Goal: Information Seeking & Learning: Learn about a topic

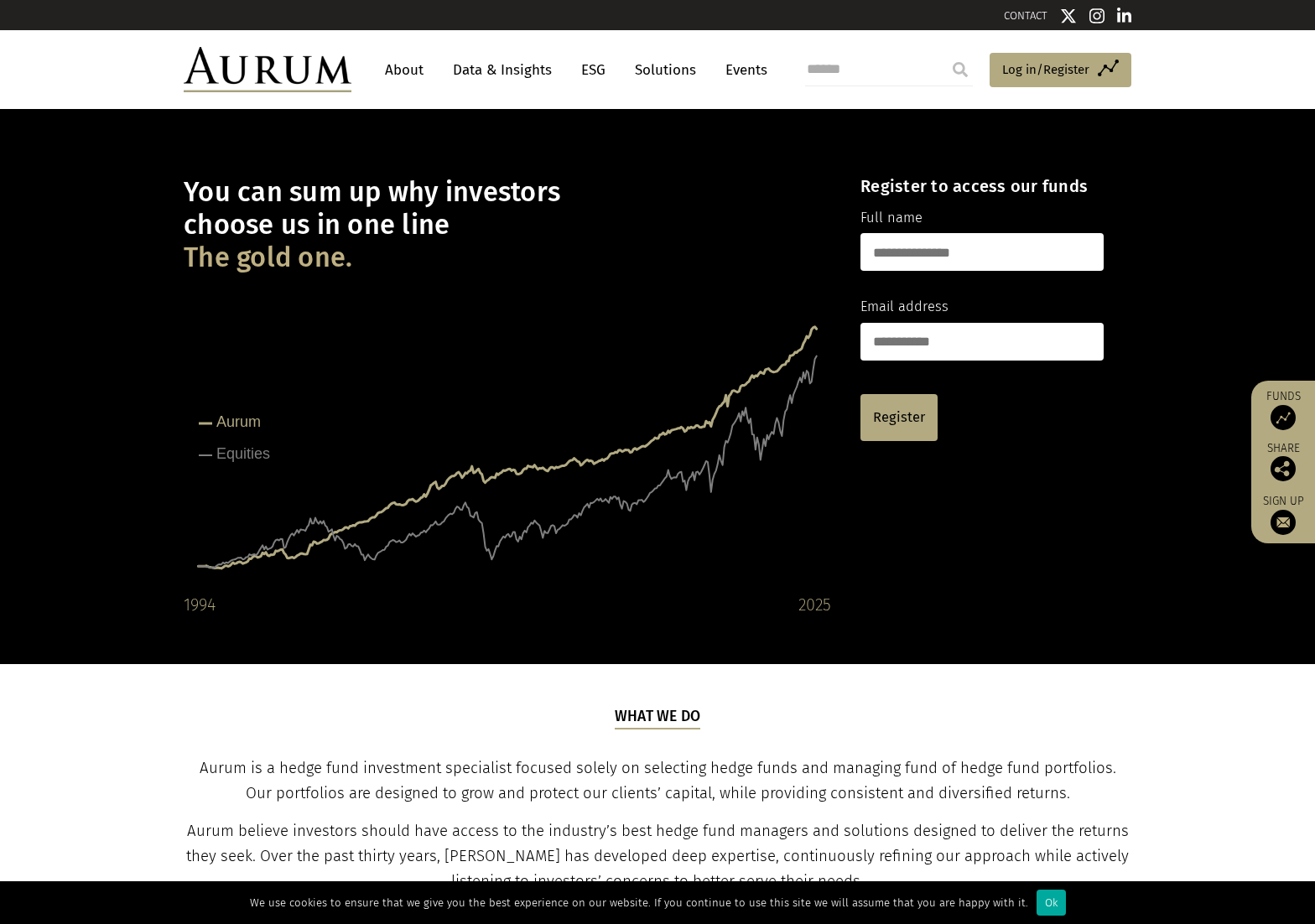
click at [384, 67] on link "About" at bounding box center [404, 69] width 55 height 31
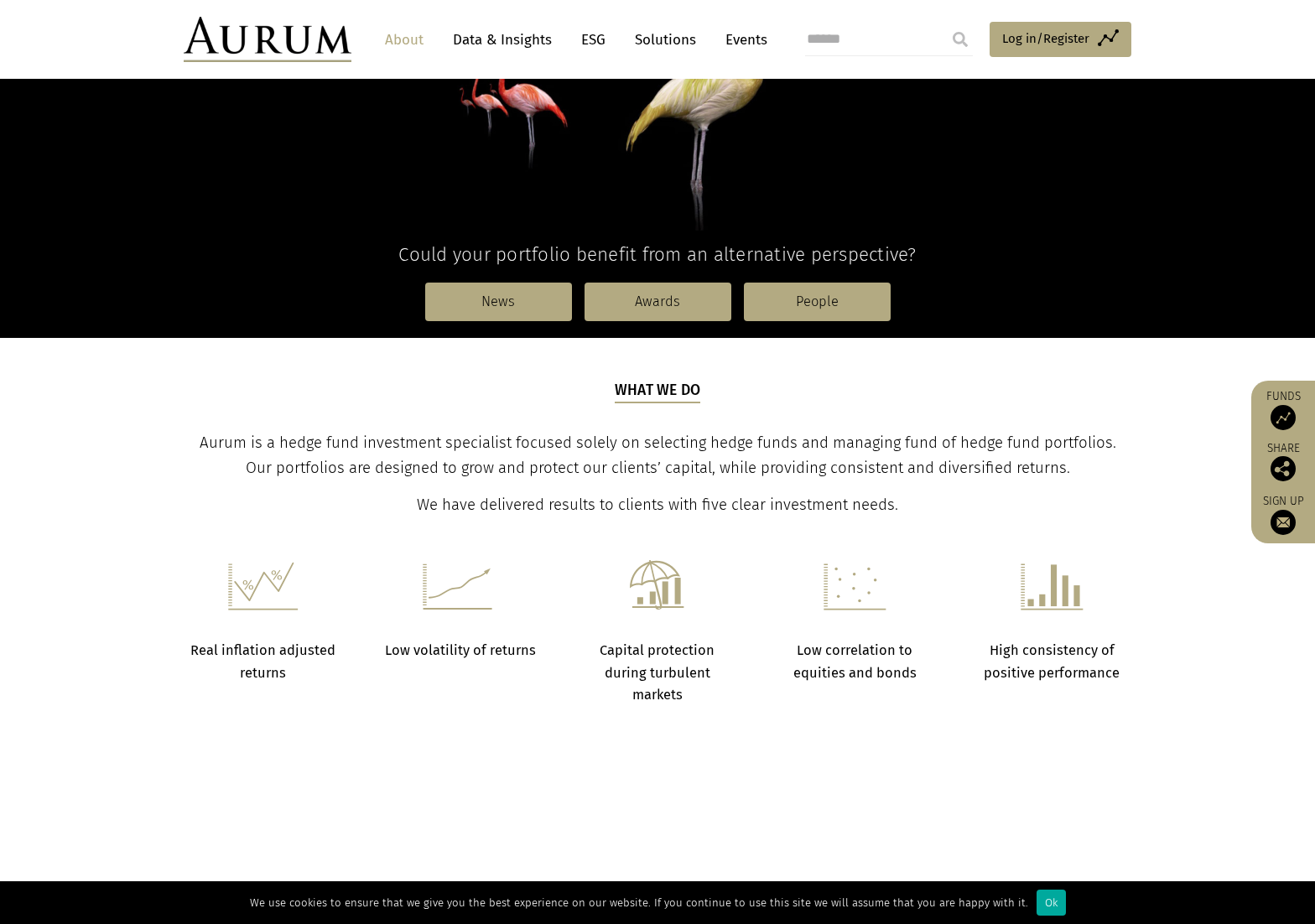
scroll to position [419, 0]
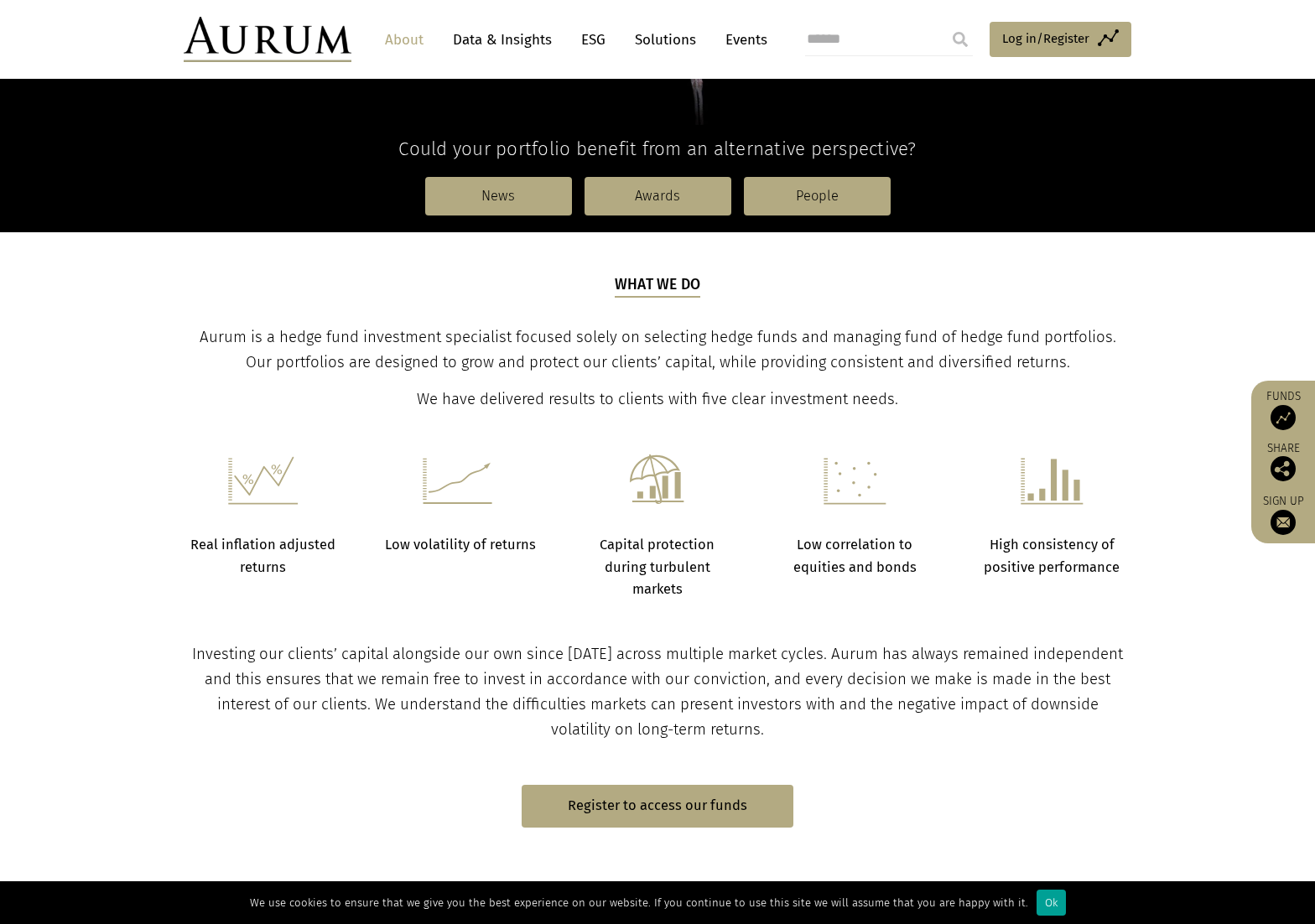
click at [1040, 902] on div "Ok" at bounding box center [1051, 902] width 29 height 26
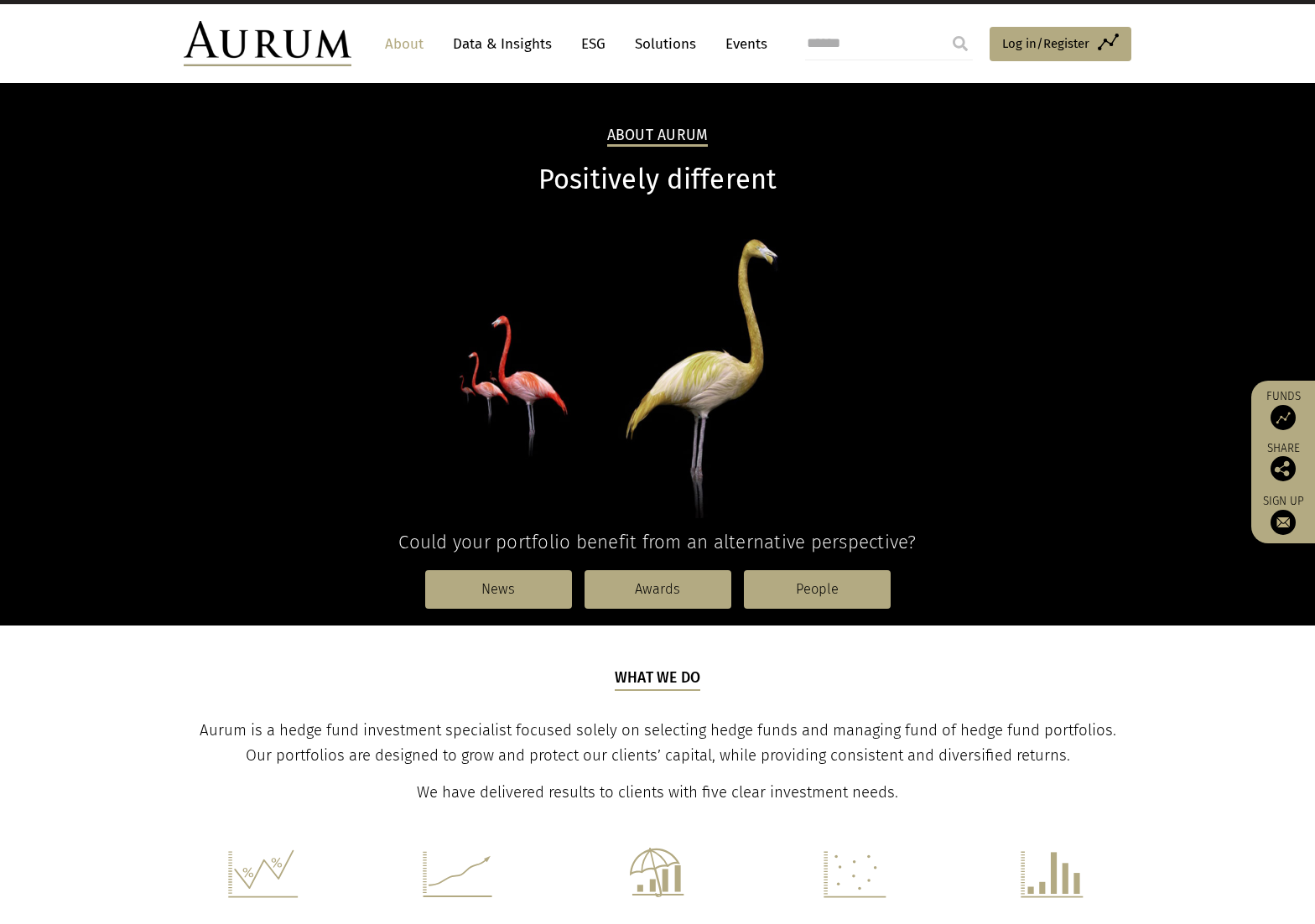
scroll to position [0, 0]
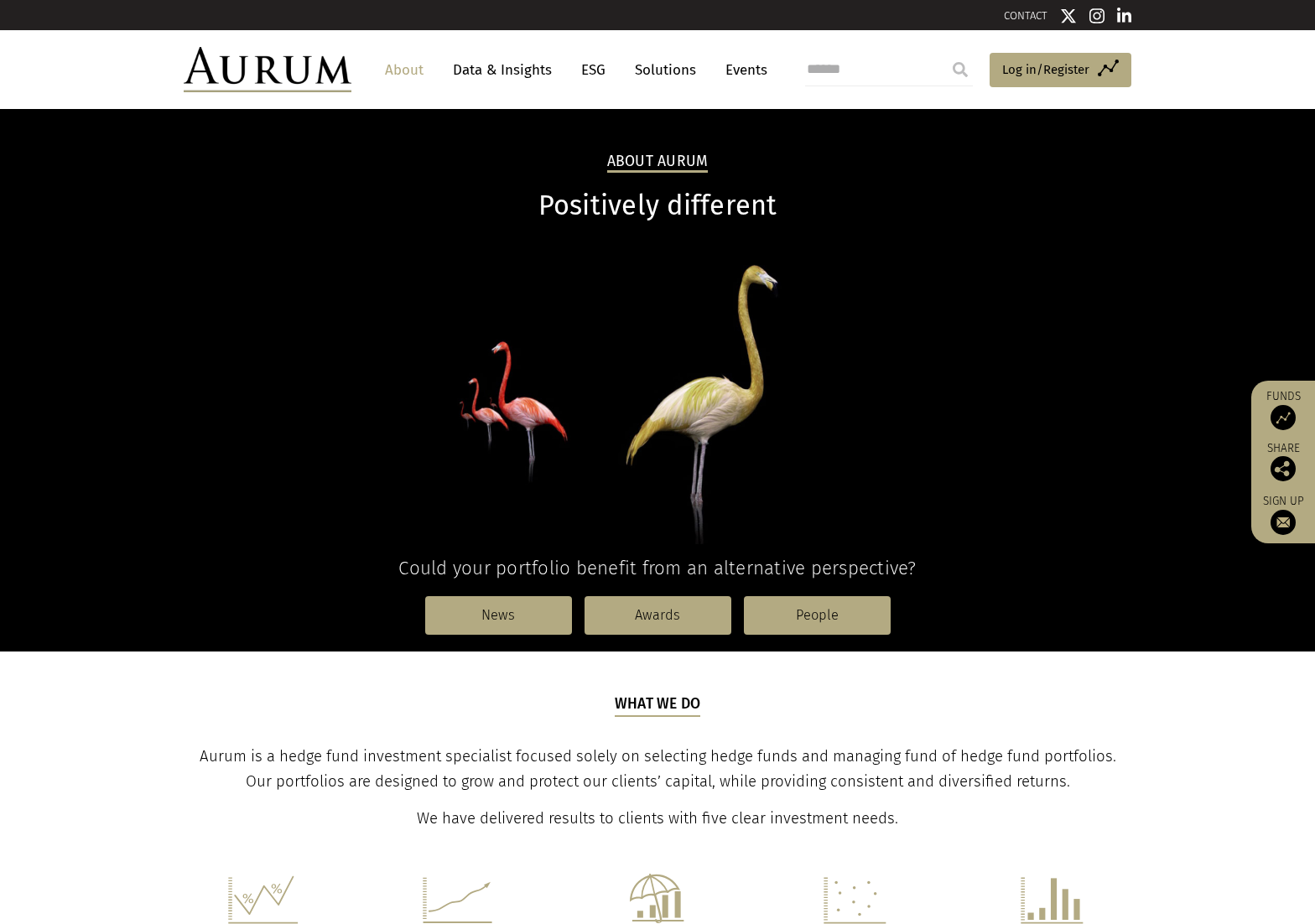
click at [739, 68] on link "Events" at bounding box center [742, 69] width 51 height 31
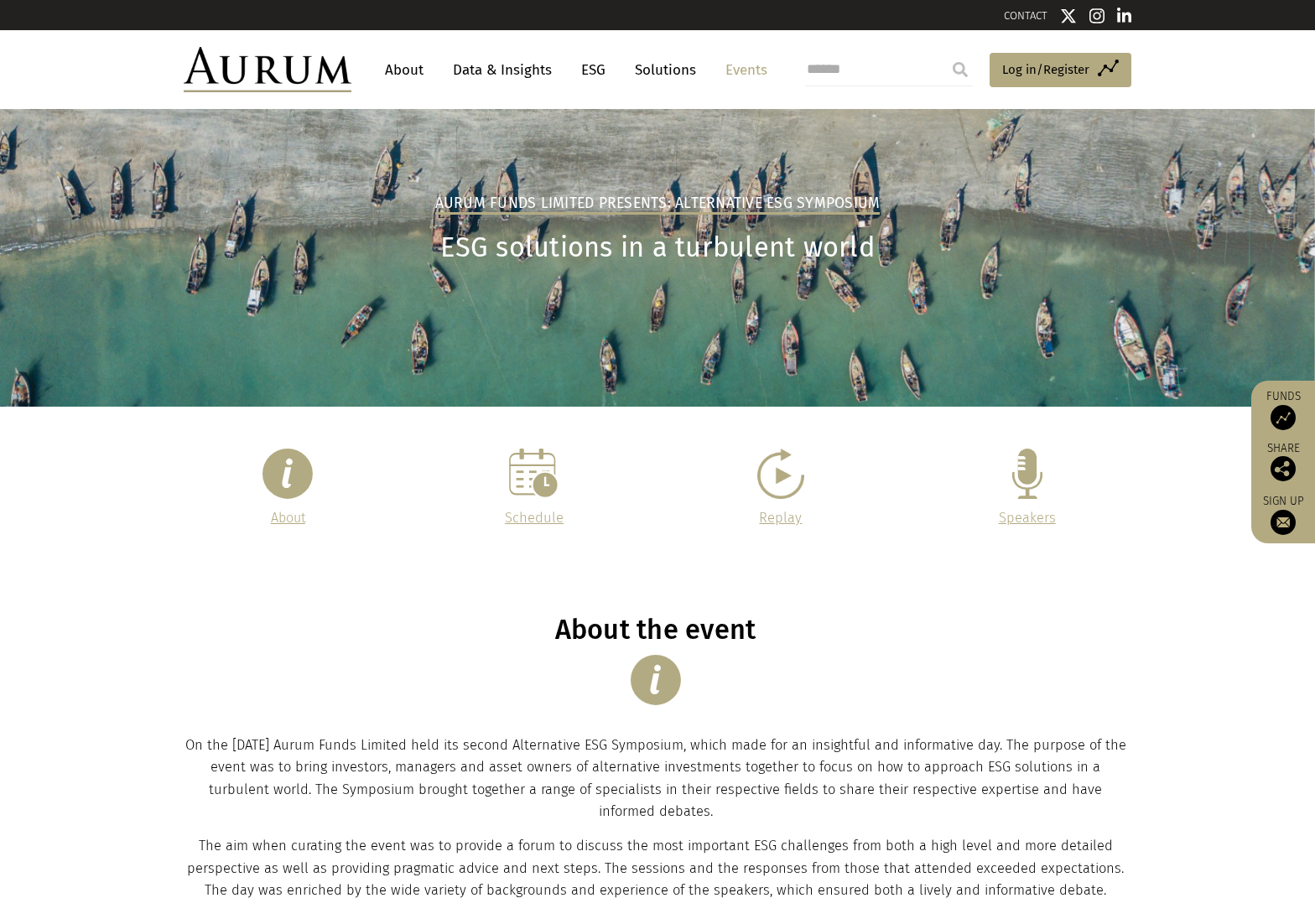
click at [458, 67] on link "Data & Insights" at bounding box center [501, 69] width 115 height 31
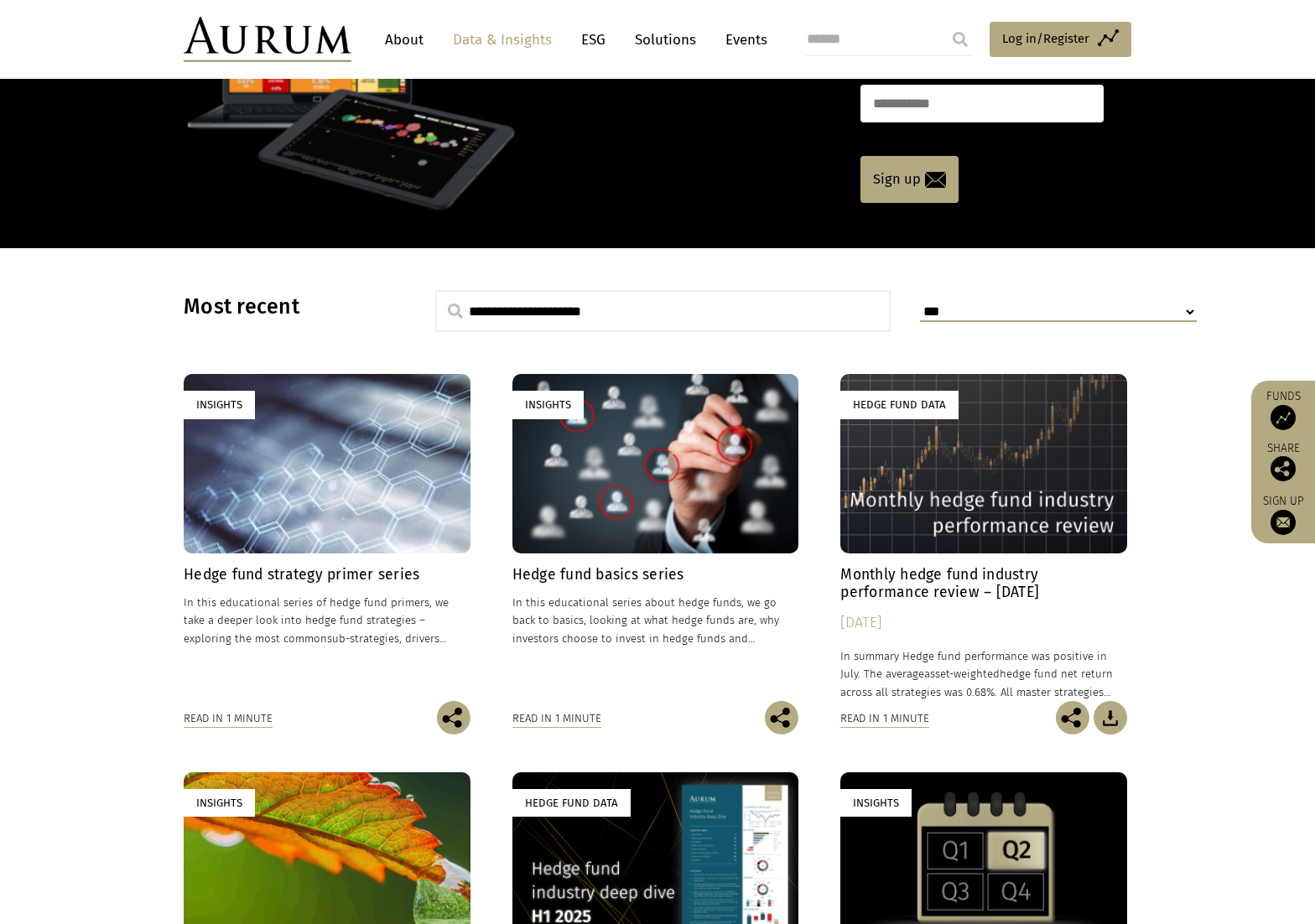
scroll to position [251, 0]
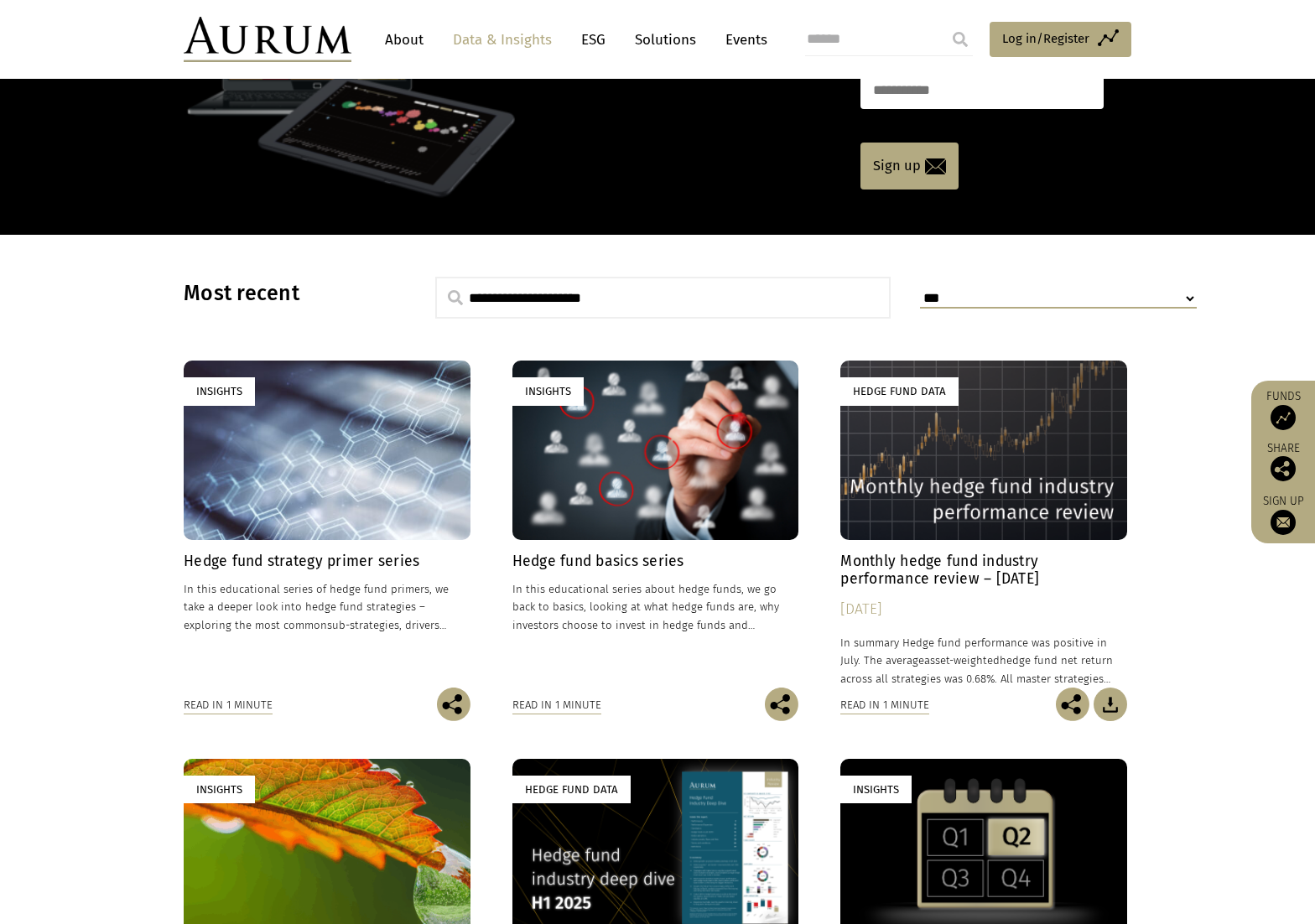
click at [887, 701] on div "Read in 1 minute" at bounding box center [884, 706] width 89 height 19
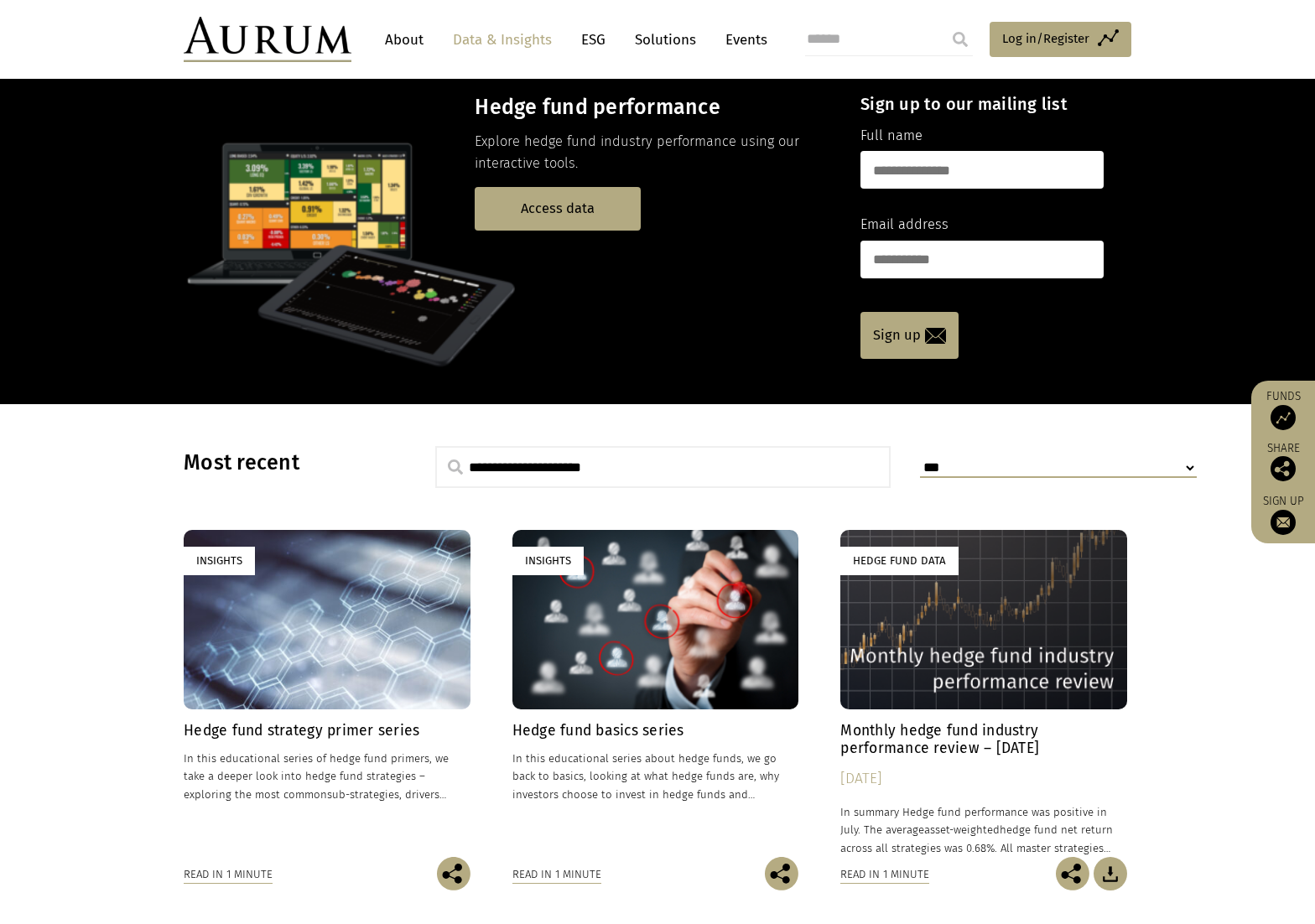
scroll to position [166, 0]
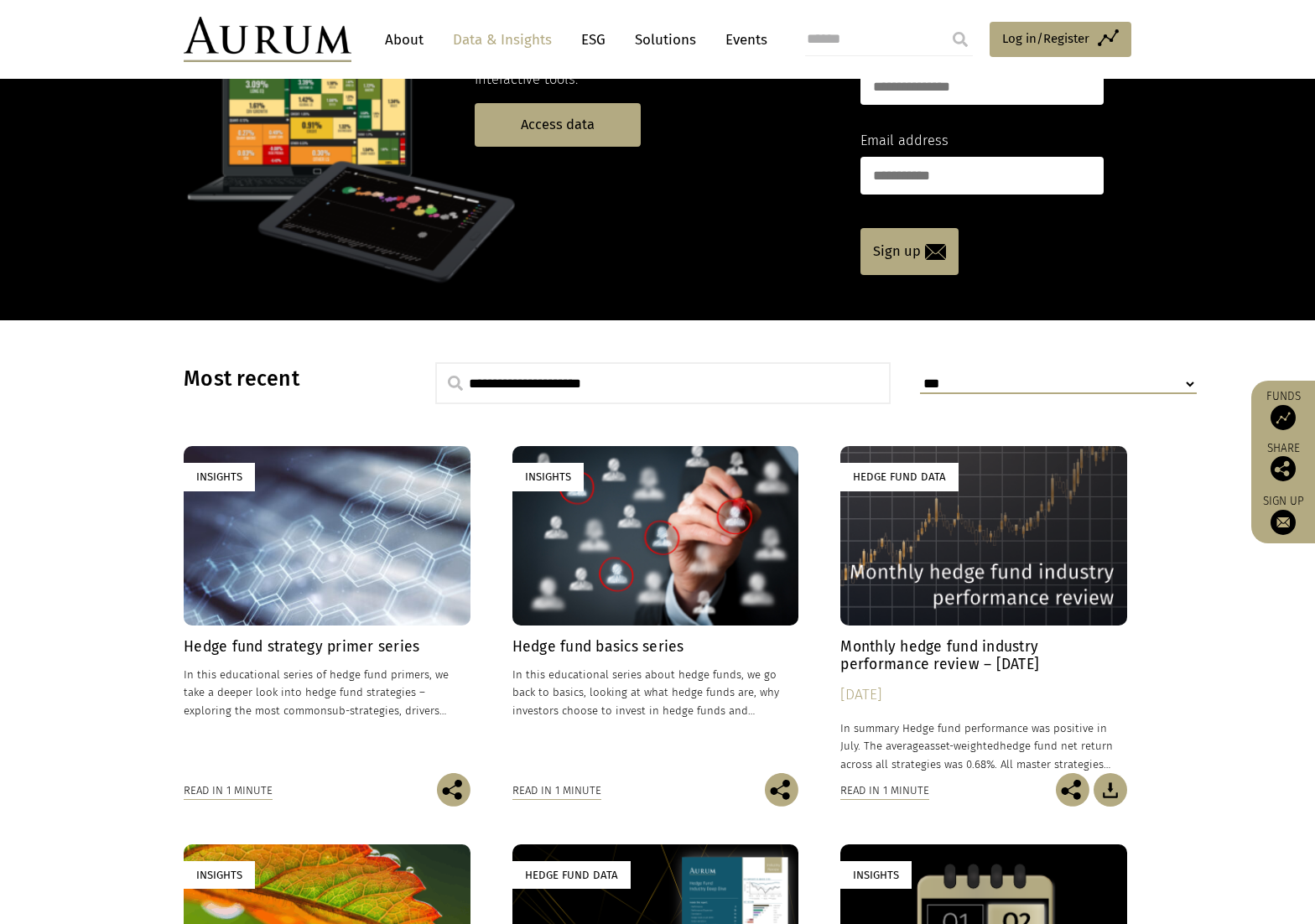
click at [897, 654] on h4 "Monthly hedge fund industry performance review – July 2025" at bounding box center [983, 656] width 287 height 36
click at [227, 793] on div "Read in 1 minute" at bounding box center [228, 791] width 89 height 19
click at [306, 643] on h4 "Hedge fund strategy primer series" at bounding box center [327, 647] width 287 height 18
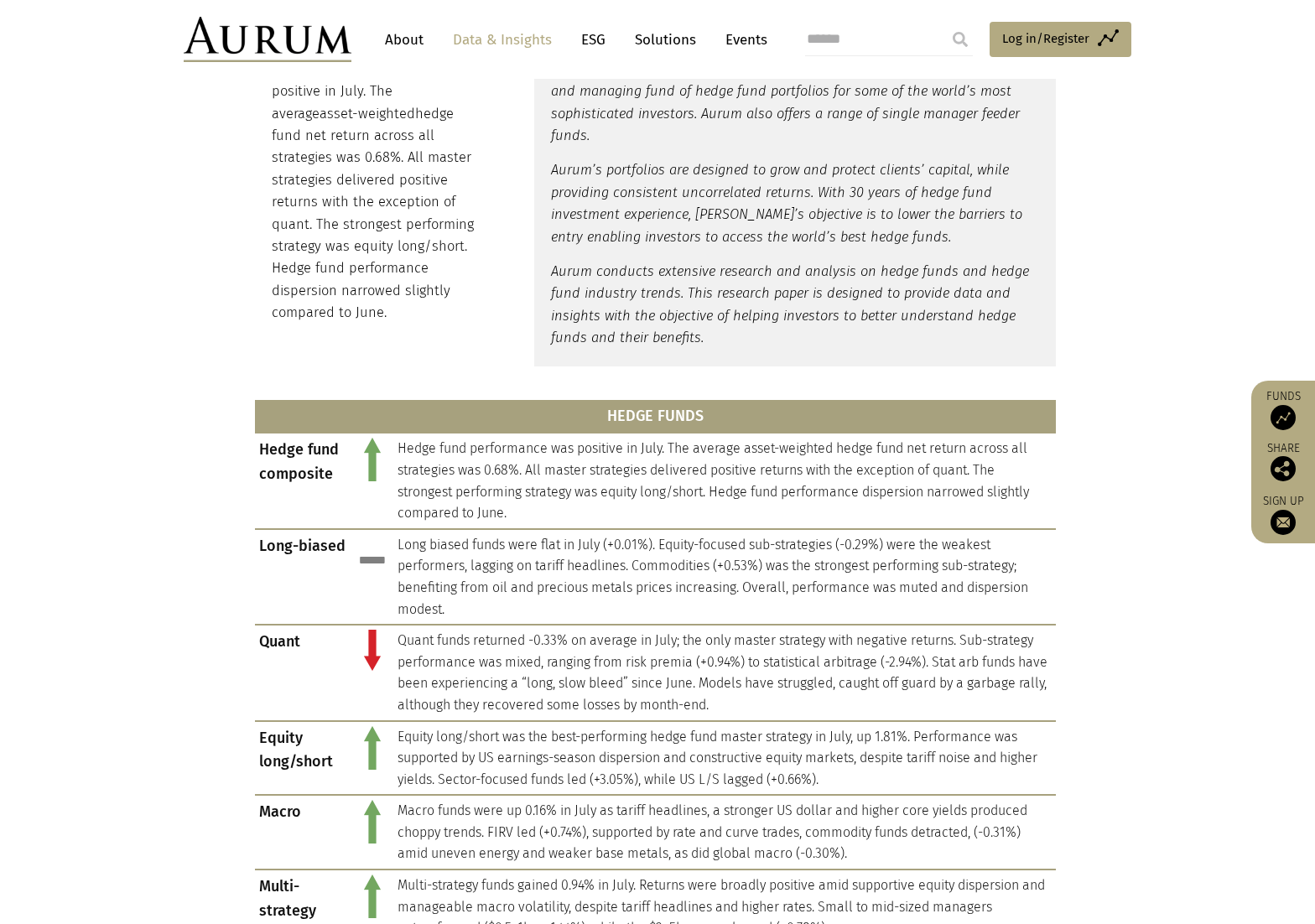
scroll to position [503, 0]
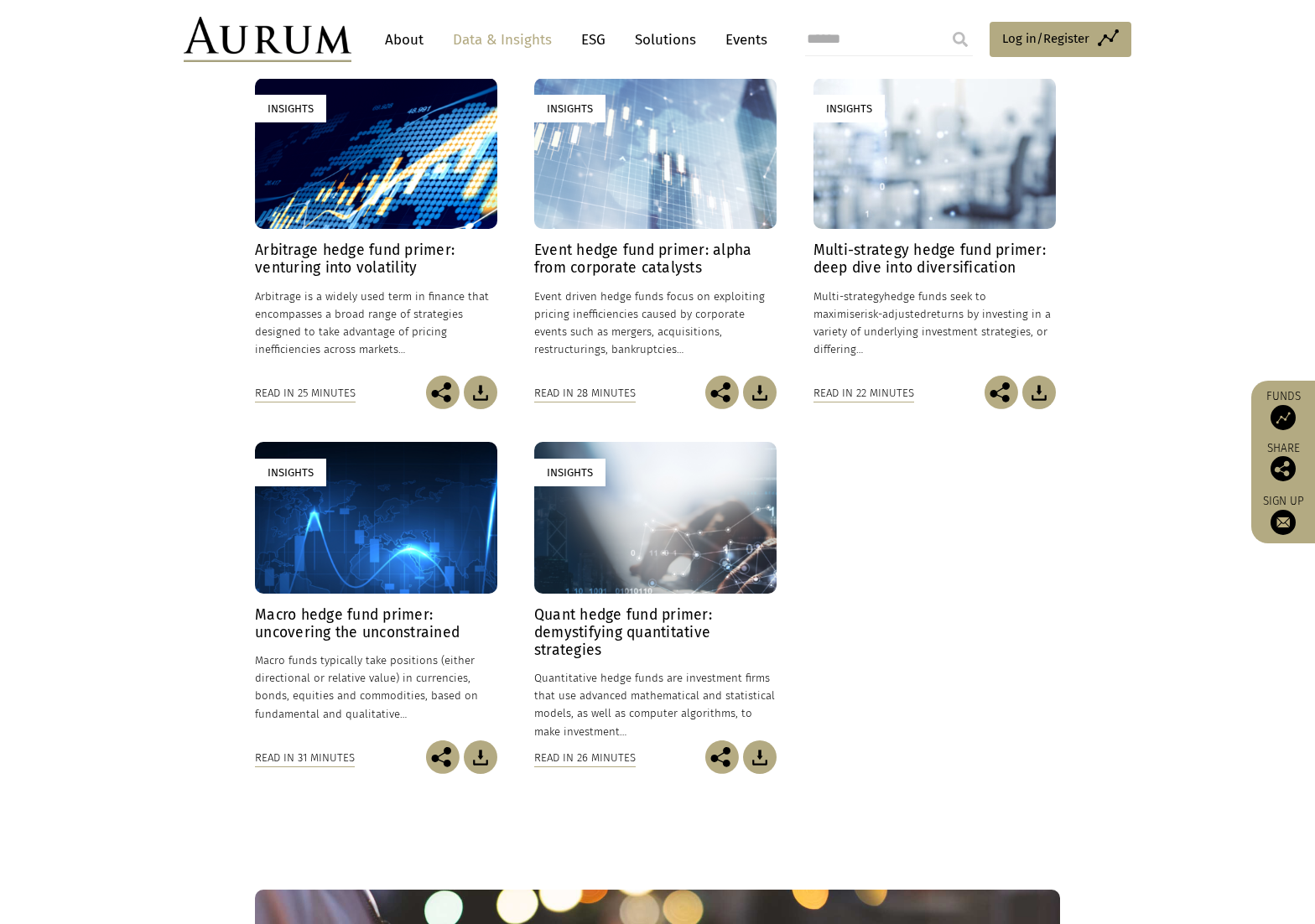
scroll to position [503, 0]
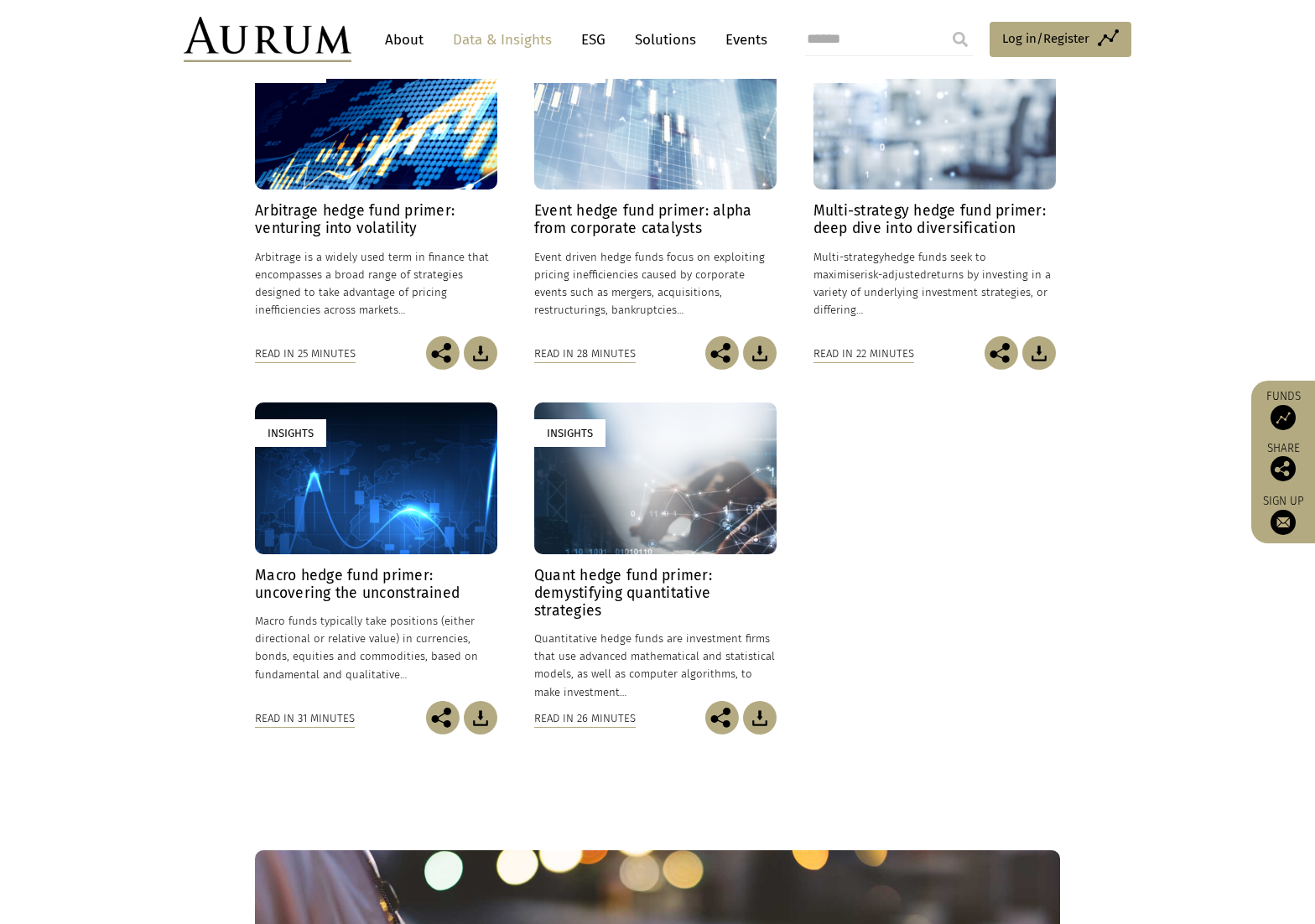
drag, startPoint x: 997, startPoint y: 474, endPoint x: 1003, endPoint y: 265, distance: 209.1
click at [997, 463] on div "Insights Arbitrage hedge fund primer: venturing into volatility 24/01/2025 Arbi…" at bounding box center [657, 402] width 805 height 728
click at [923, 211] on h4 "Multi-strategy hedge fund primer: deep dive into diversification" at bounding box center [934, 220] width 243 height 36
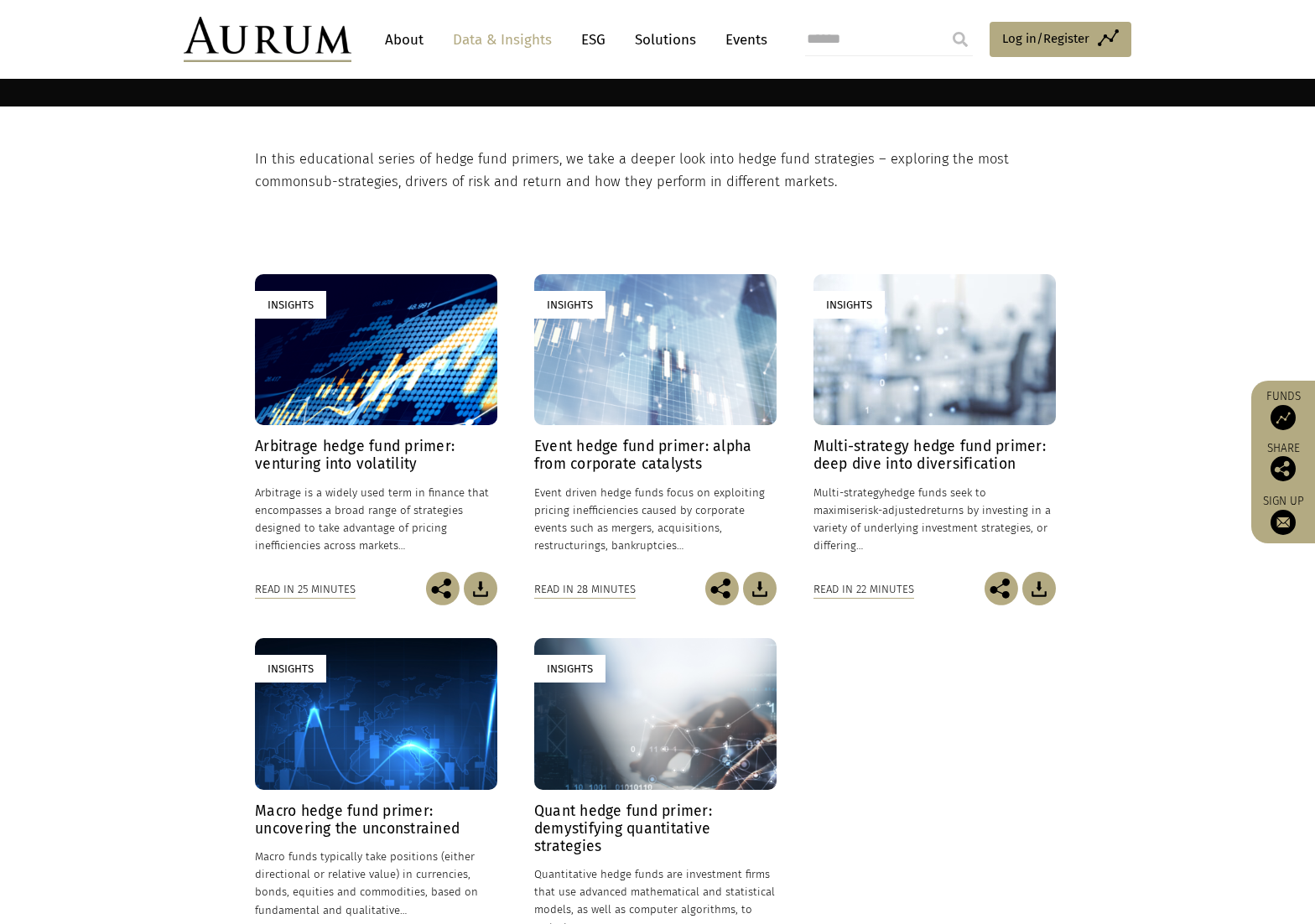
scroll to position [265, 0]
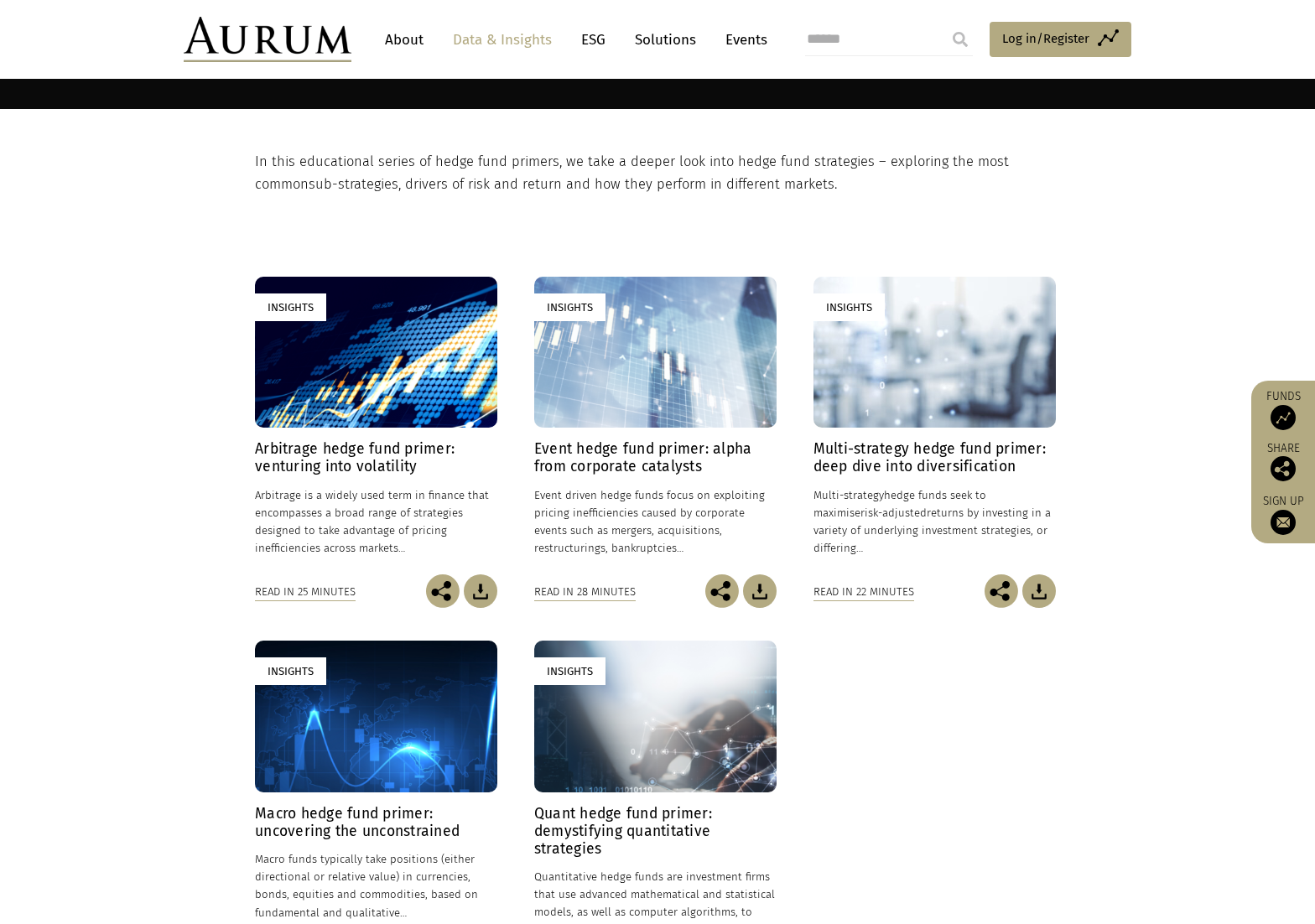
click at [1029, 591] on img at bounding box center [1039, 591] width 34 height 34
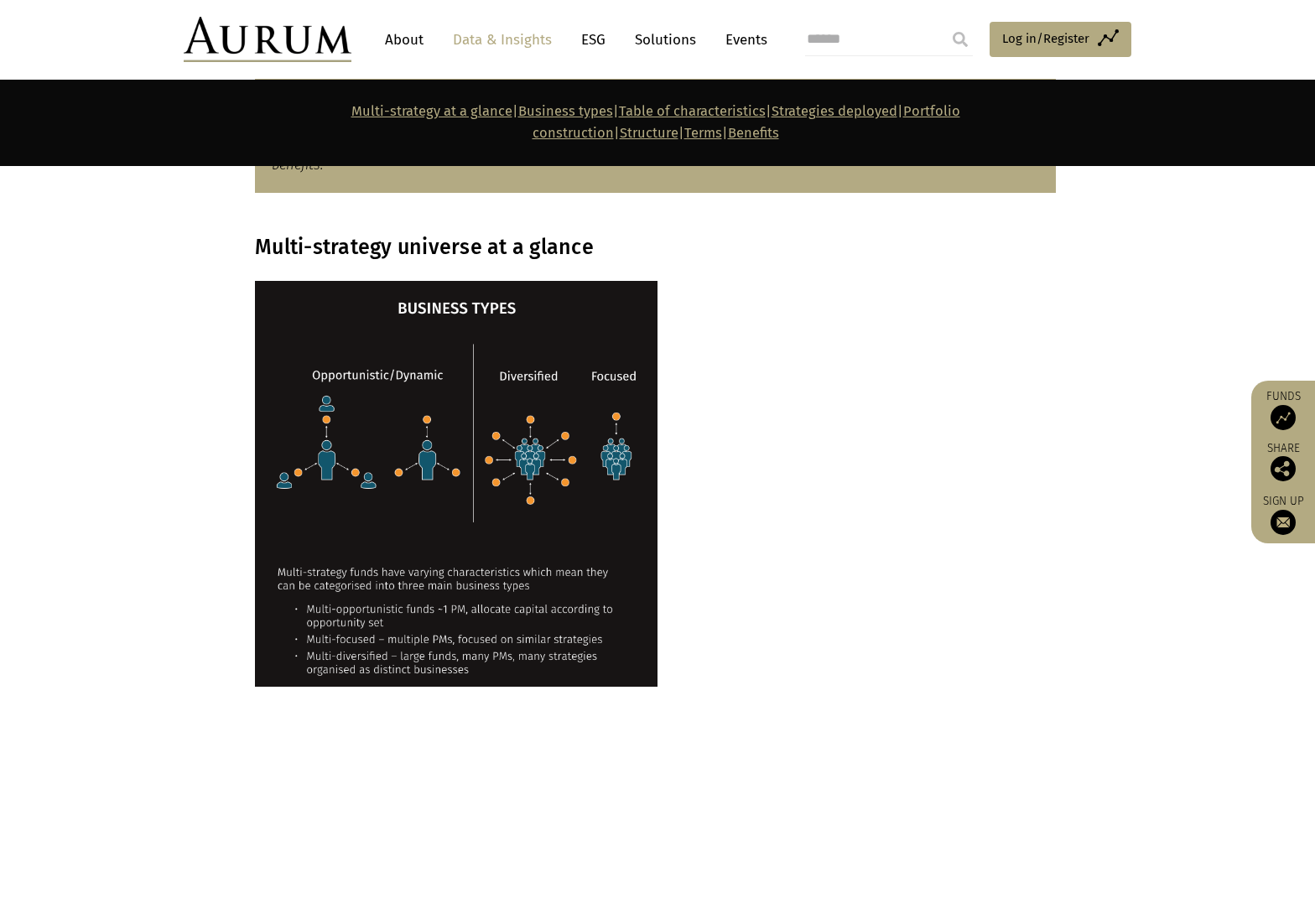
scroll to position [1006, 0]
